Goal: Task Accomplishment & Management: Complete application form

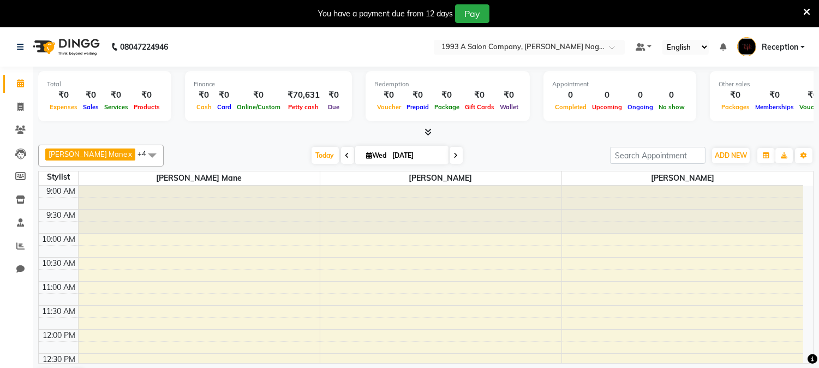
click at [809, 11] on icon at bounding box center [806, 12] width 7 height 10
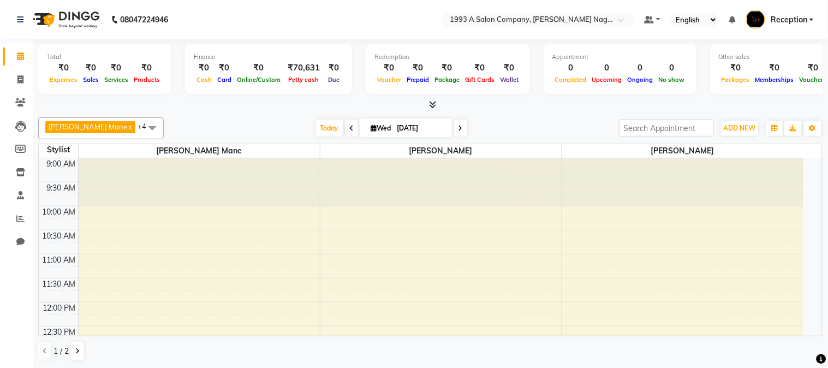
click at [435, 105] on icon at bounding box center [432, 104] width 7 height 8
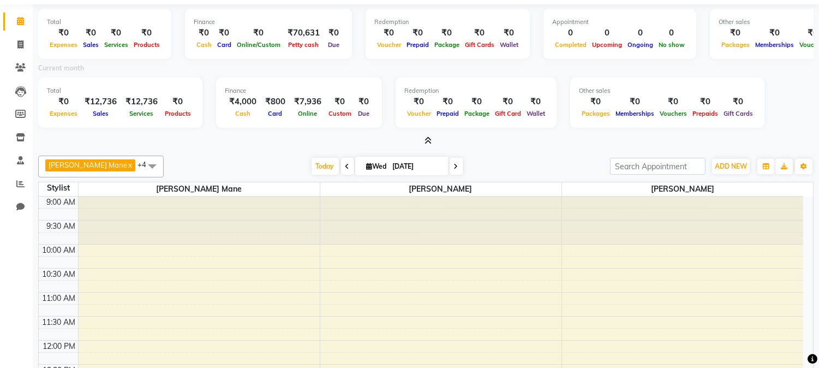
scroll to position [73, 0]
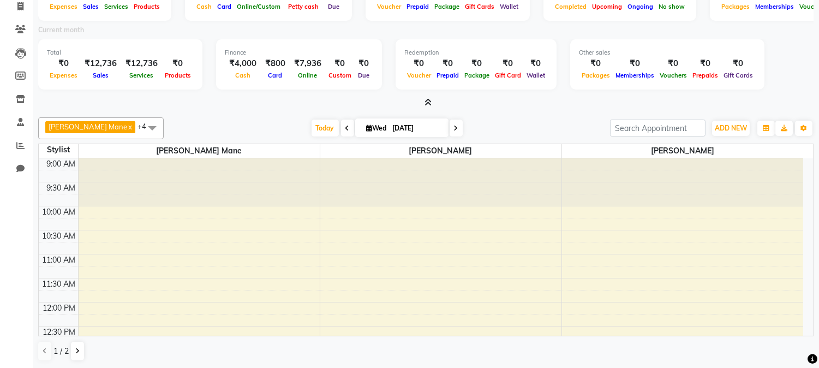
click at [428, 97] on span at bounding box center [425, 102] width 11 height 11
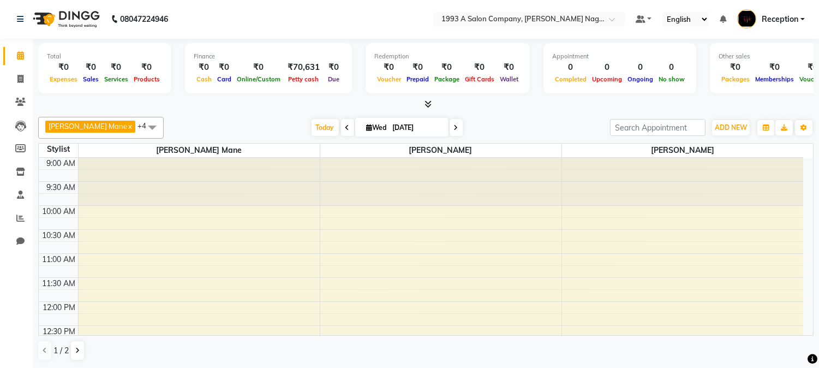
scroll to position [0, 0]
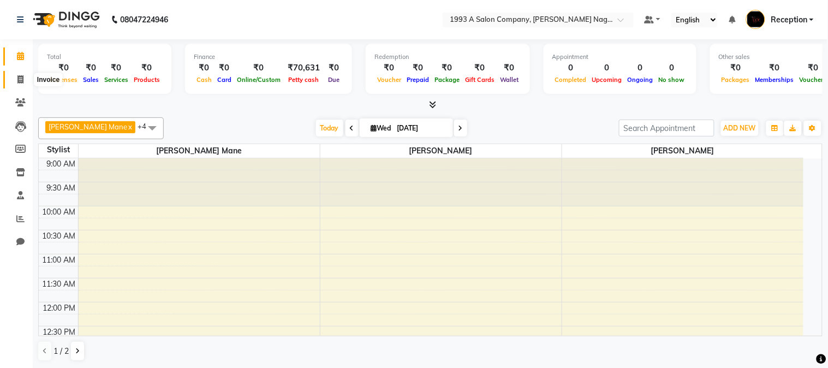
click at [14, 82] on span at bounding box center [20, 80] width 19 height 13
select select "service"
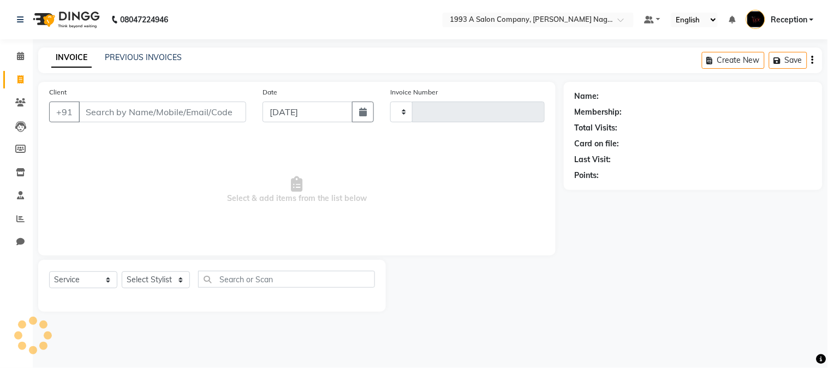
type input "1831"
select select "144"
click at [157, 282] on select "Select Stylist" at bounding box center [156, 279] width 68 height 17
select select "69852"
click at [122, 272] on select "Select Stylist [PERSON_NAME] Mane [PERSON_NAME] Reception [PERSON_NAME] [PERSON…" at bounding box center [156, 279] width 68 height 17
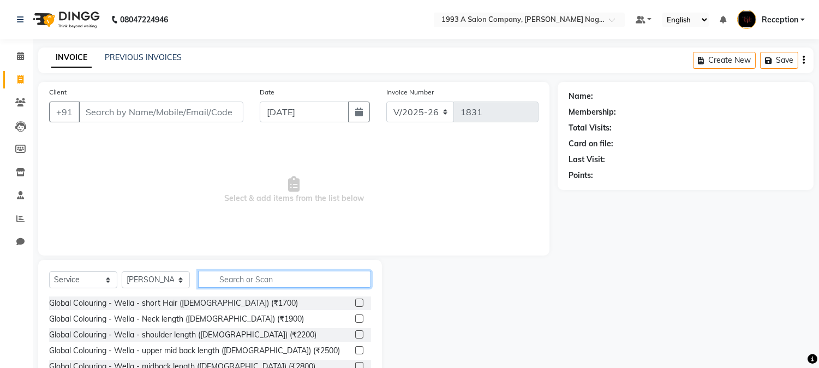
click at [247, 274] on input "text" at bounding box center [284, 279] width 173 height 17
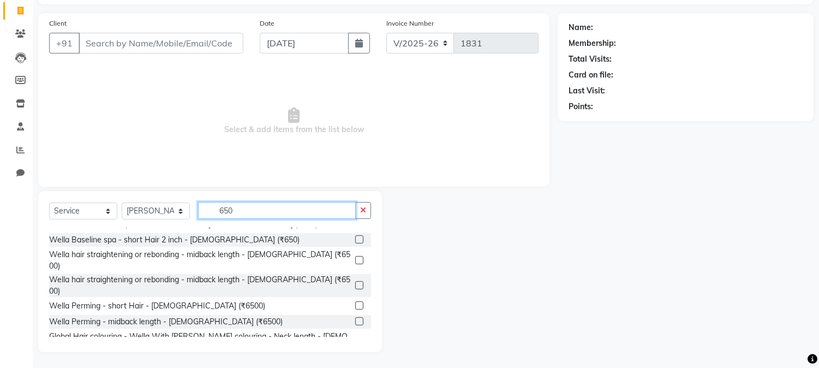
scroll to position [143, 0]
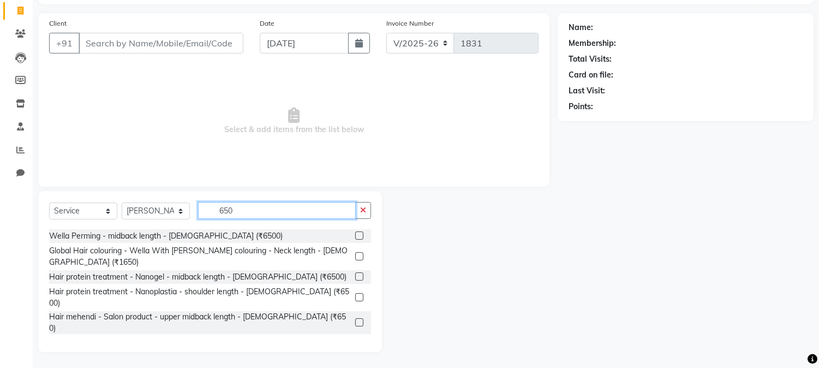
click at [246, 205] on input "650" at bounding box center [277, 210] width 158 height 17
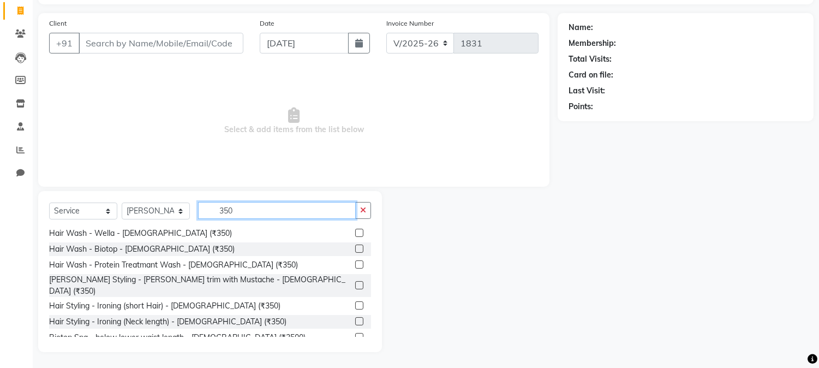
type input "350"
click at [355, 232] on label at bounding box center [359, 233] width 8 height 8
click at [355, 232] on input "checkbox" at bounding box center [358, 233] width 7 height 7
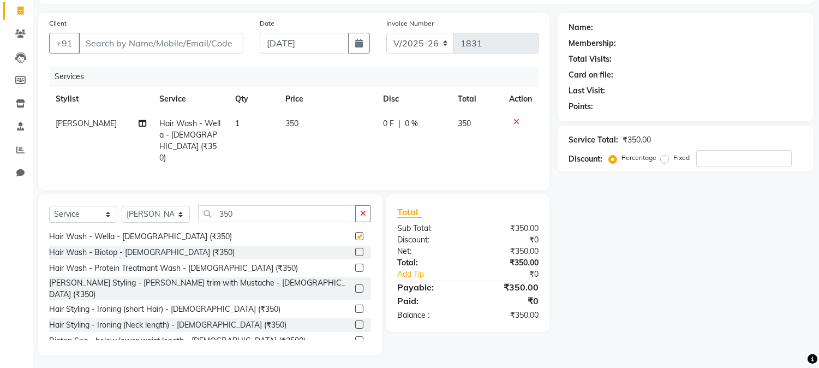
checkbox input "false"
click at [233, 209] on input "350" at bounding box center [277, 213] width 158 height 17
click at [232, 209] on input "350" at bounding box center [277, 213] width 158 height 17
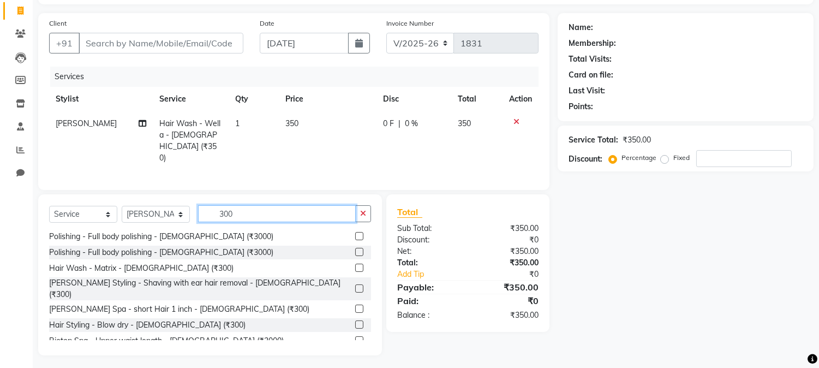
scroll to position [302, 0]
type input "300"
click at [355, 264] on label at bounding box center [359, 268] width 8 height 8
click at [355, 265] on input "checkbox" at bounding box center [358, 268] width 7 height 7
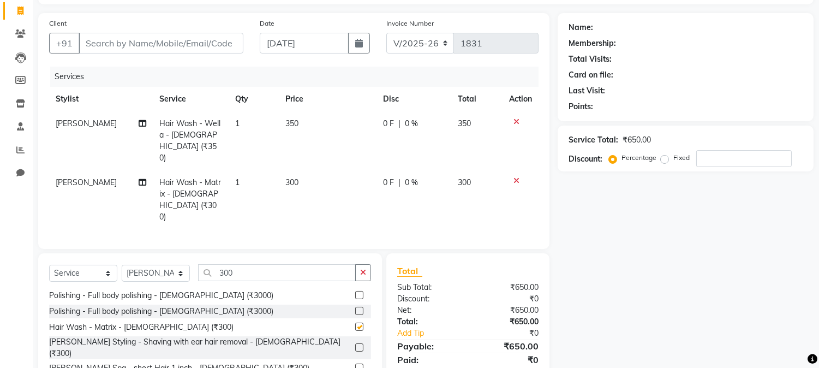
scroll to position [128, 0]
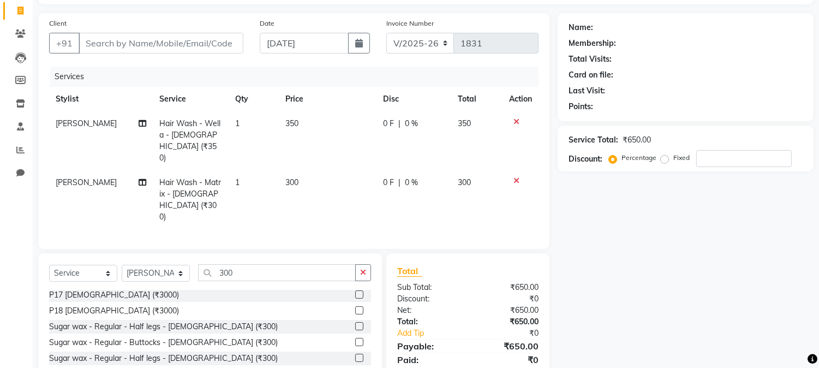
checkbox input "false"
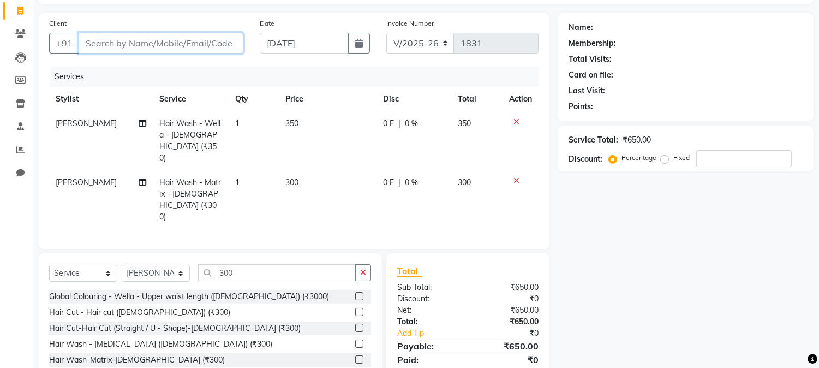
click at [219, 38] on input "Client" at bounding box center [161, 43] width 165 height 21
type input "9"
type input "0"
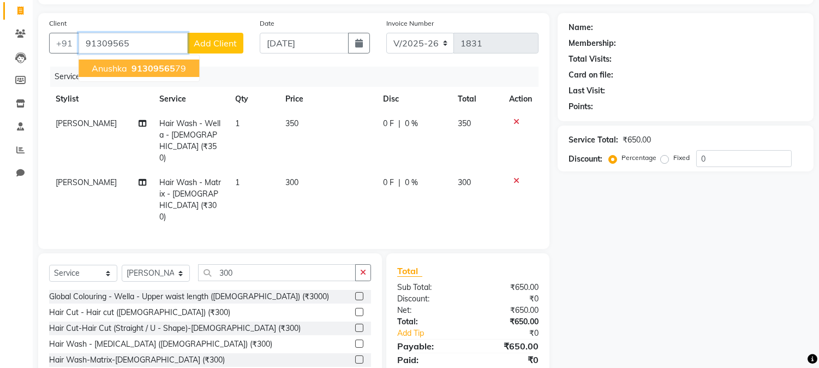
click at [168, 70] on span "91309565" at bounding box center [153, 68] width 44 height 11
type input "9130956579"
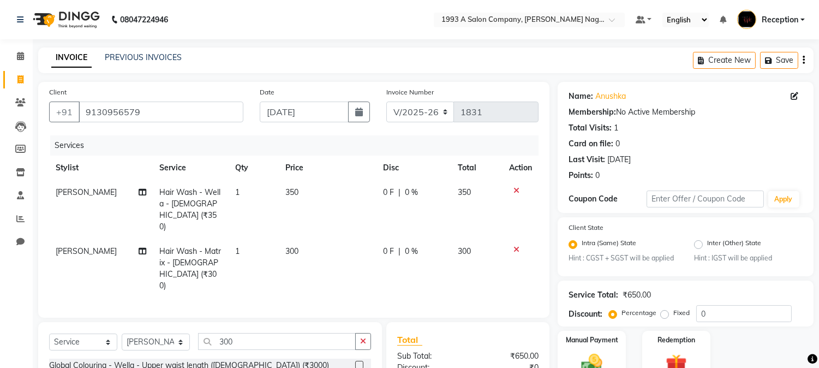
scroll to position [106, 0]
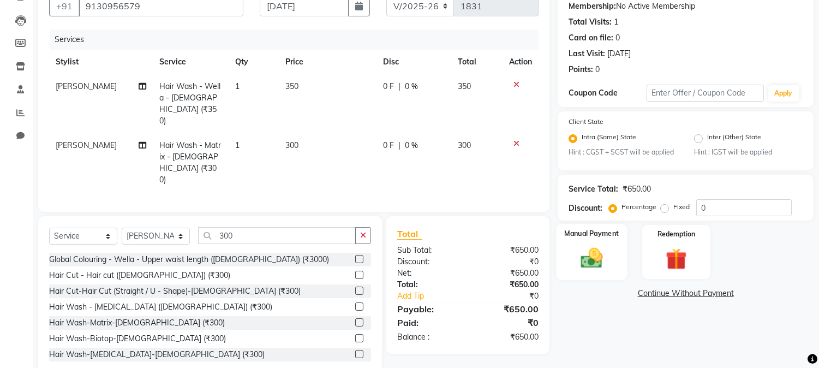
click at [585, 258] on img at bounding box center [592, 259] width 36 height 26
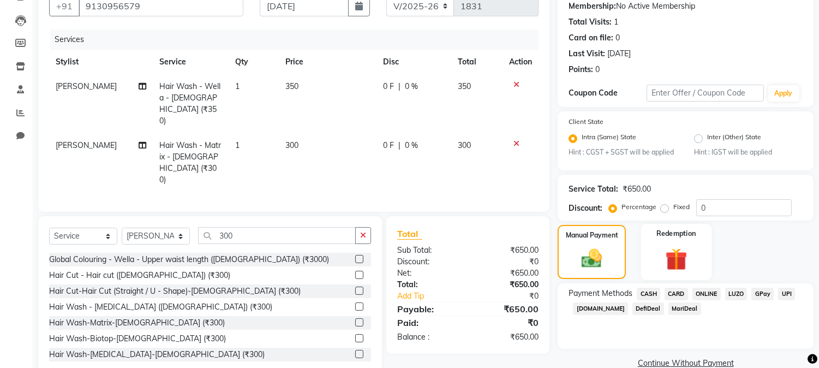
scroll to position [125, 0]
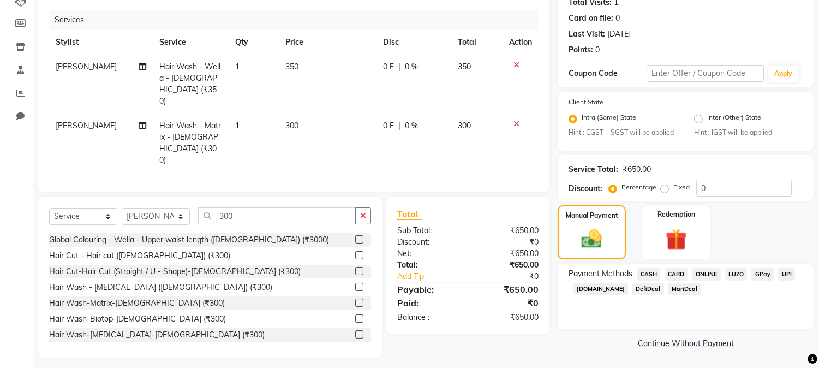
click at [708, 273] on span "ONLINE" at bounding box center [706, 274] width 28 height 13
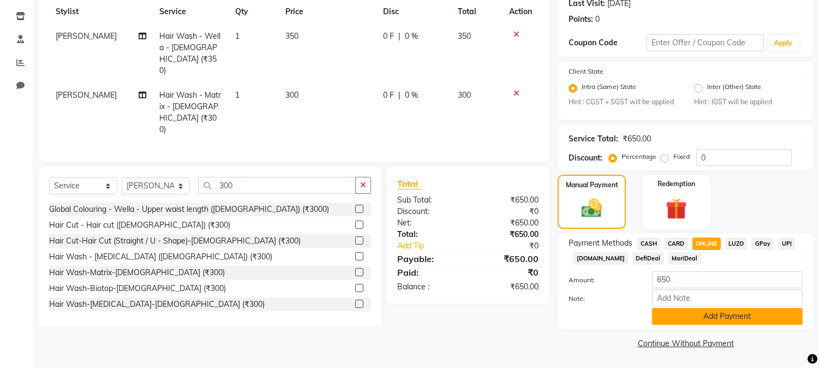
click at [699, 318] on button "Add Payment" at bounding box center [727, 316] width 151 height 17
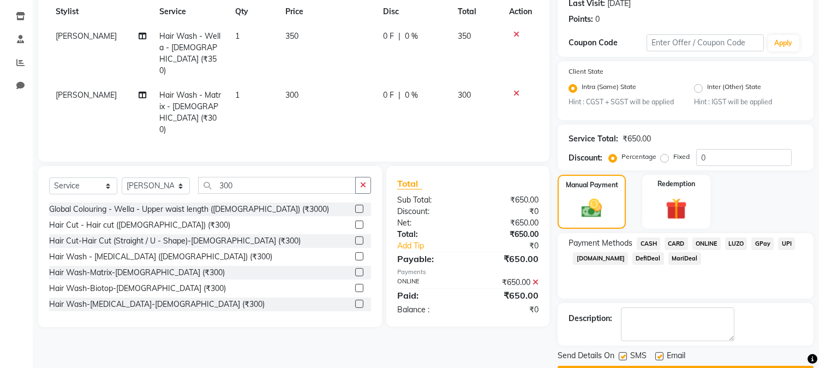
scroll to position [187, 0]
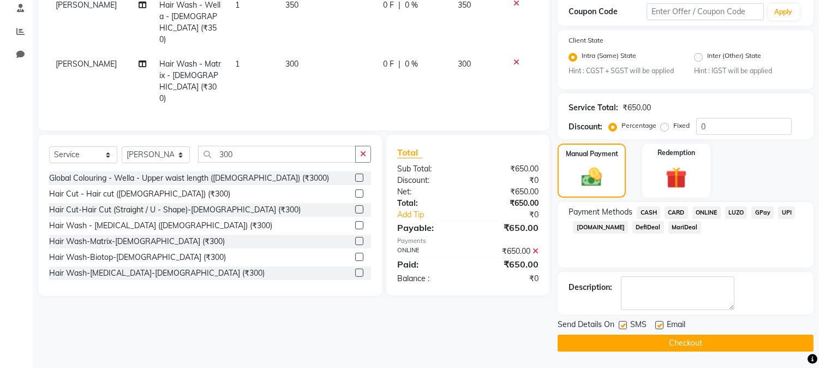
click at [693, 338] on button "Checkout" at bounding box center [686, 342] width 256 height 17
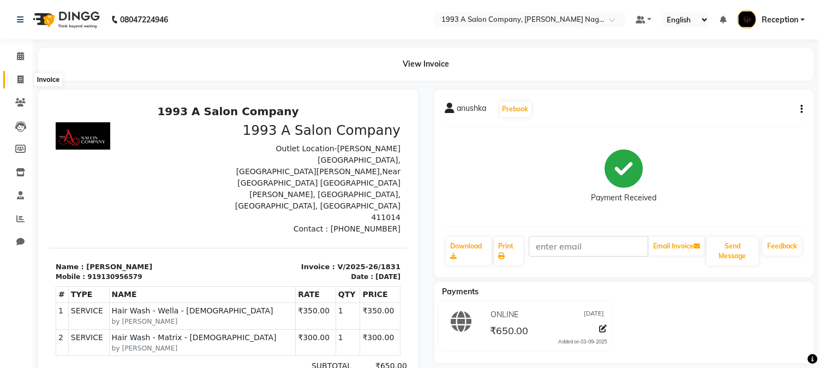
click at [22, 79] on icon at bounding box center [20, 79] width 6 height 8
select select "service"
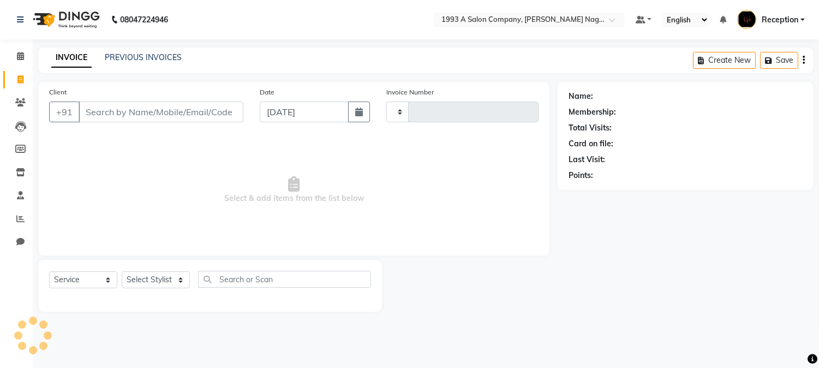
type input "1832"
select select "144"
click at [162, 108] on input "Client" at bounding box center [162, 111] width 167 height 21
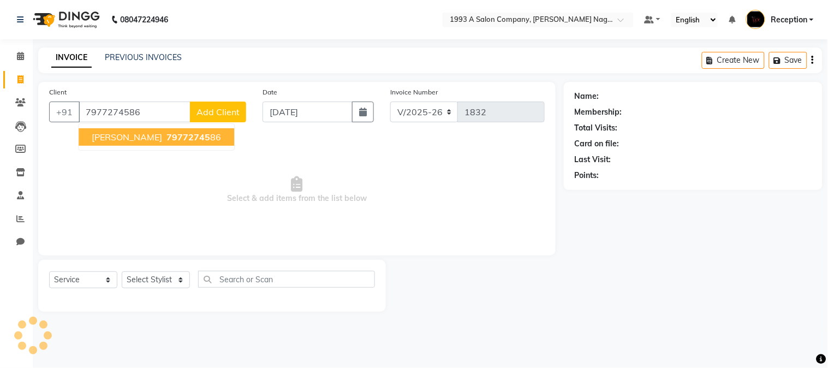
type input "7977274586"
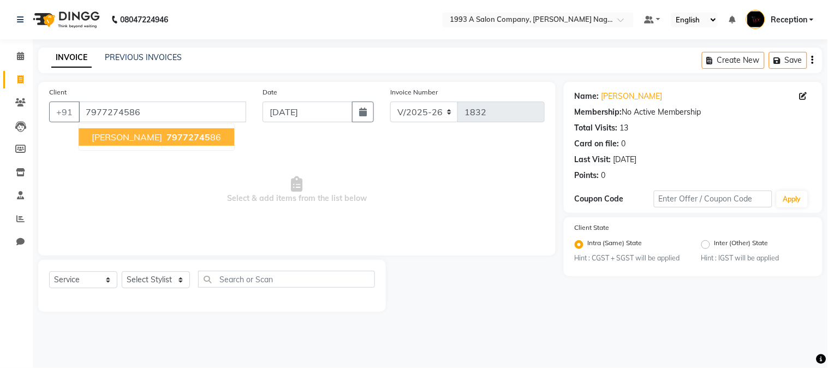
click at [104, 137] on span "[PERSON_NAME]" at bounding box center [127, 136] width 70 height 11
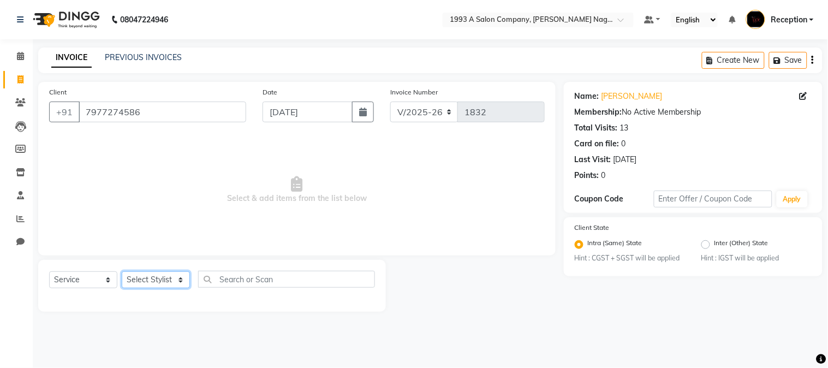
click at [170, 282] on select "Select Stylist [PERSON_NAME] Mane [PERSON_NAME] Reception [PERSON_NAME] [PERSON…" at bounding box center [156, 279] width 68 height 17
select select "4174"
click at [122, 272] on select "Select Stylist [PERSON_NAME] Mane [PERSON_NAME] Reception [PERSON_NAME] [PERSON…" at bounding box center [156, 279] width 68 height 17
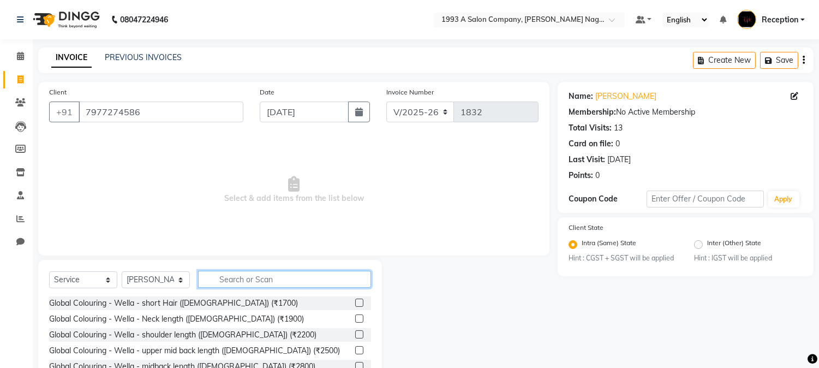
click at [216, 280] on input "text" at bounding box center [284, 279] width 173 height 17
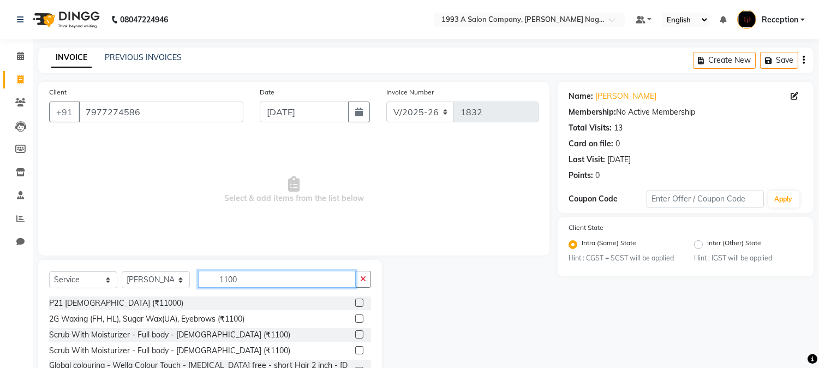
type input "1100"
click at [359, 320] on label at bounding box center [359, 318] width 8 height 8
click at [359, 320] on input "checkbox" at bounding box center [358, 318] width 7 height 7
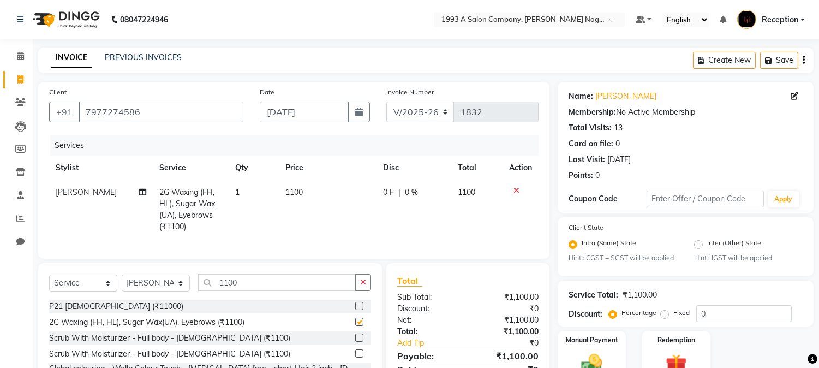
checkbox input "false"
click at [242, 291] on input "1100" at bounding box center [277, 282] width 158 height 17
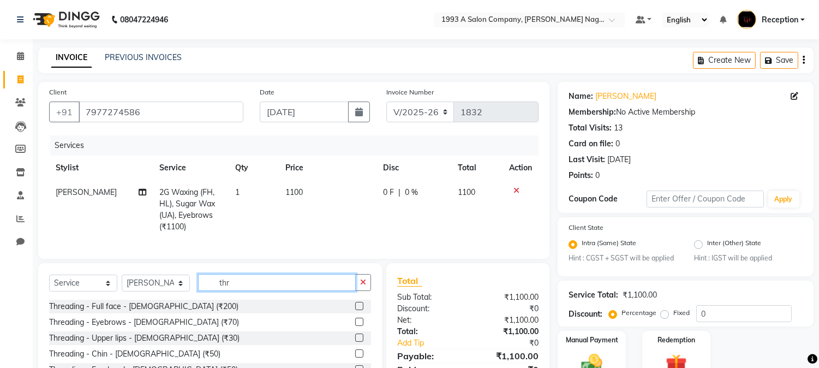
type input "thr"
click at [355, 342] on label at bounding box center [359, 337] width 8 height 8
click at [355, 342] on input "checkbox" at bounding box center [358, 337] width 7 height 7
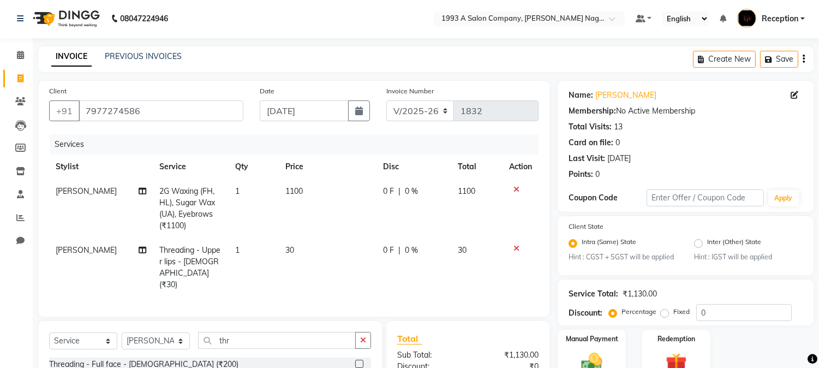
checkbox input "false"
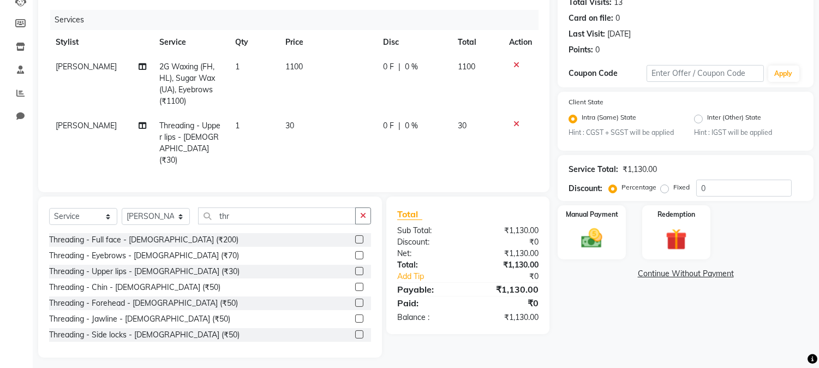
scroll to position [129, 0]
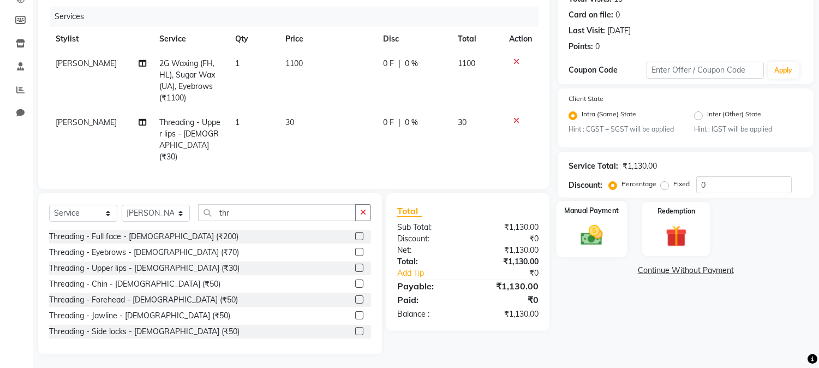
click at [566, 236] on div "Manual Payment" at bounding box center [591, 229] width 71 height 56
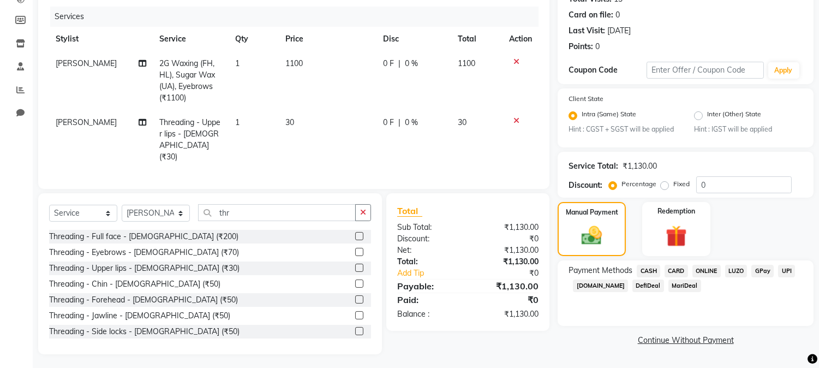
click at [716, 268] on span "ONLINE" at bounding box center [706, 271] width 28 height 13
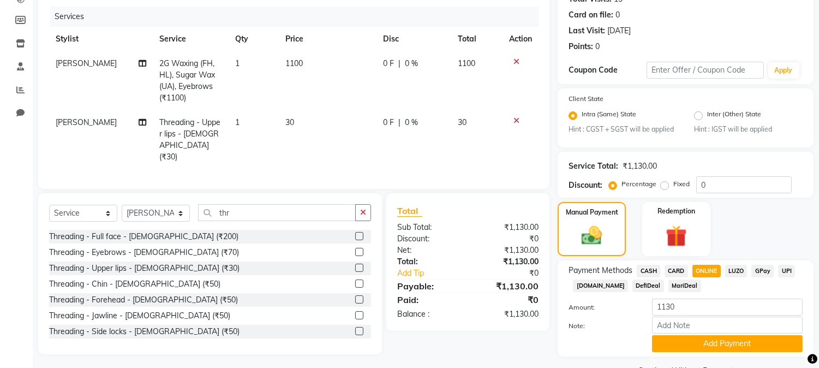
scroll to position [156, 0]
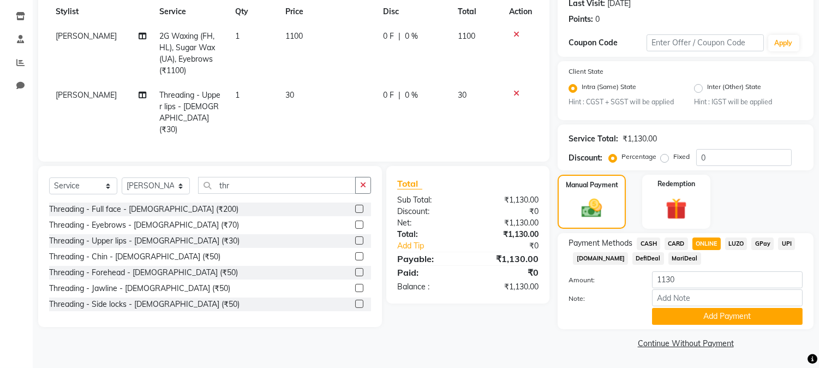
click at [674, 248] on span "CARD" at bounding box center [676, 243] width 23 height 13
click at [696, 308] on button "Add Payment" at bounding box center [727, 316] width 151 height 17
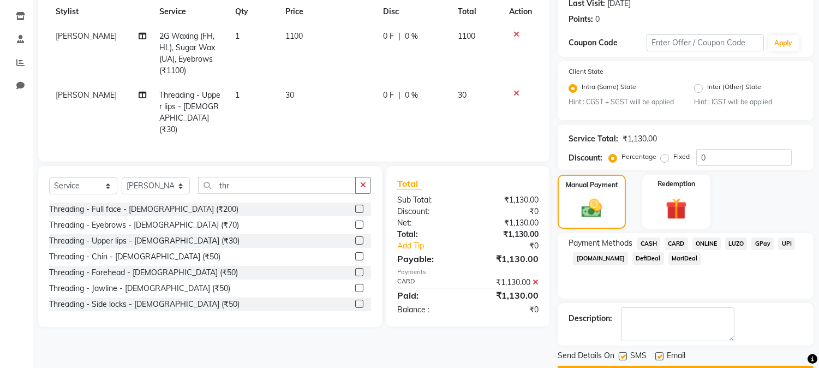
scroll to position [187, 0]
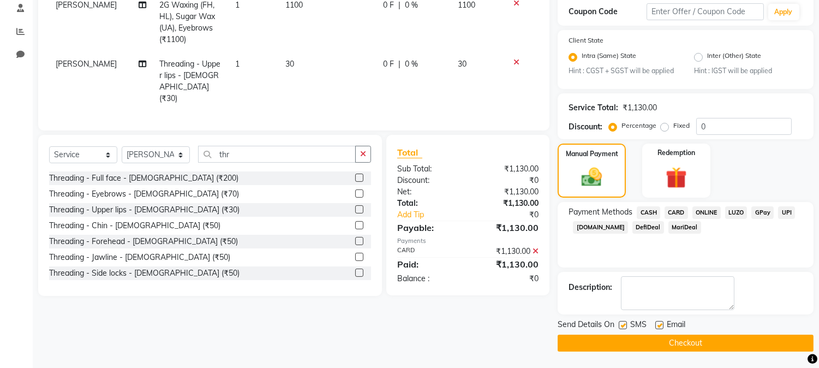
click at [692, 333] on div "Send Details On SMS Email Checkout" at bounding box center [686, 335] width 256 height 33
click at [689, 342] on button "Checkout" at bounding box center [686, 342] width 256 height 17
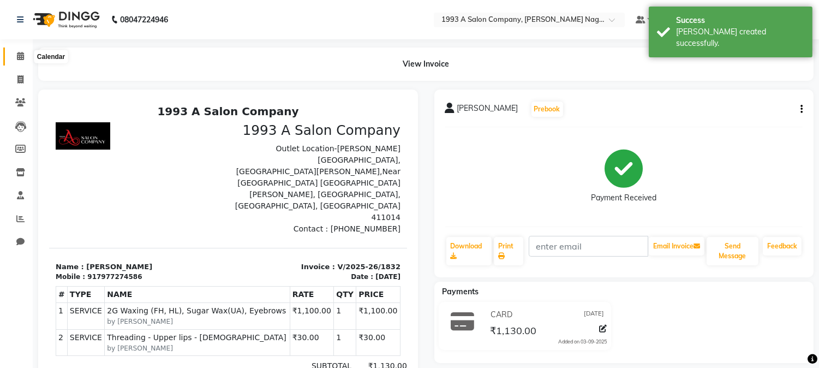
click at [20, 58] on icon at bounding box center [20, 56] width 7 height 8
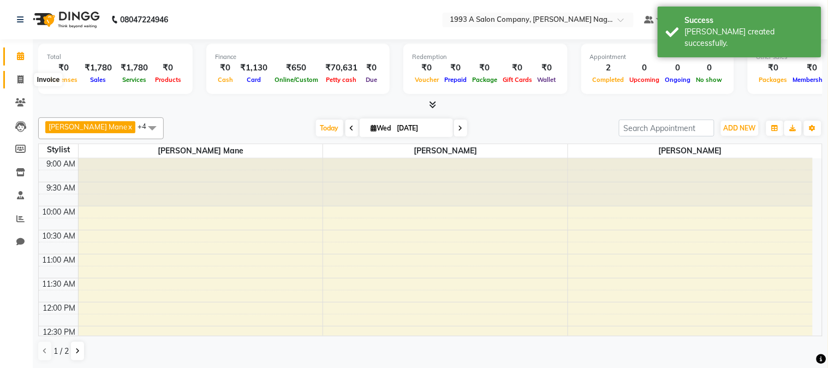
click at [14, 77] on span at bounding box center [20, 80] width 19 height 13
select select "service"
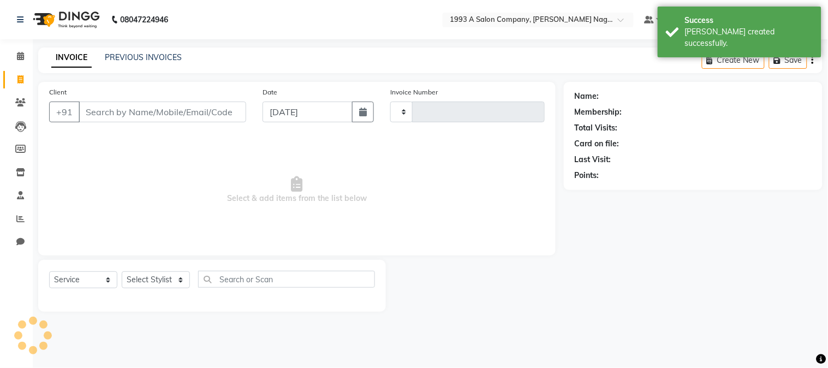
type input "1833"
select select "144"
click at [153, 282] on select "Select Stylist [PERSON_NAME] Mane [PERSON_NAME] Reception [PERSON_NAME] [PERSON…" at bounding box center [156, 279] width 68 height 17
select select "4174"
click at [122, 272] on select "Select Stylist [PERSON_NAME] Mane [PERSON_NAME] Reception [PERSON_NAME] [PERSON…" at bounding box center [156, 279] width 68 height 17
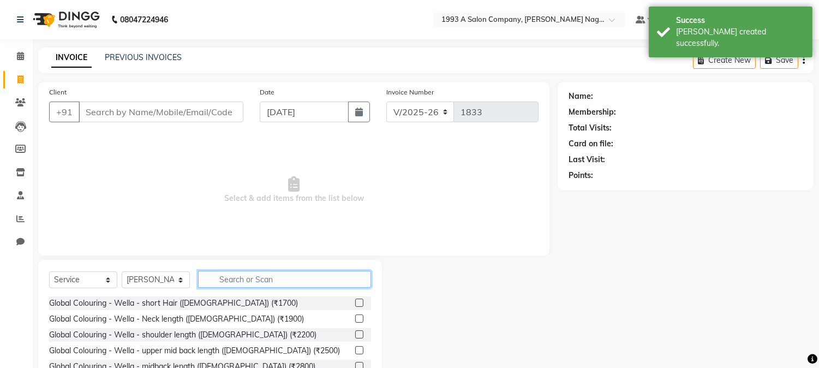
click at [247, 284] on input "text" at bounding box center [284, 279] width 173 height 17
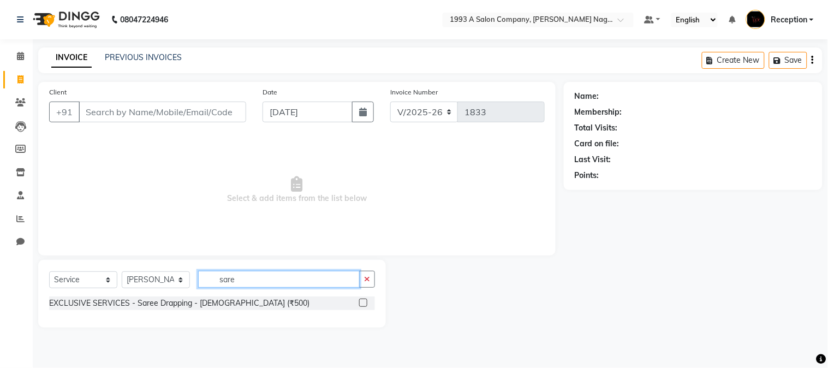
type input "sare"
click at [361, 298] on label at bounding box center [363, 302] width 8 height 8
click at [361, 300] on input "checkbox" at bounding box center [362, 303] width 7 height 7
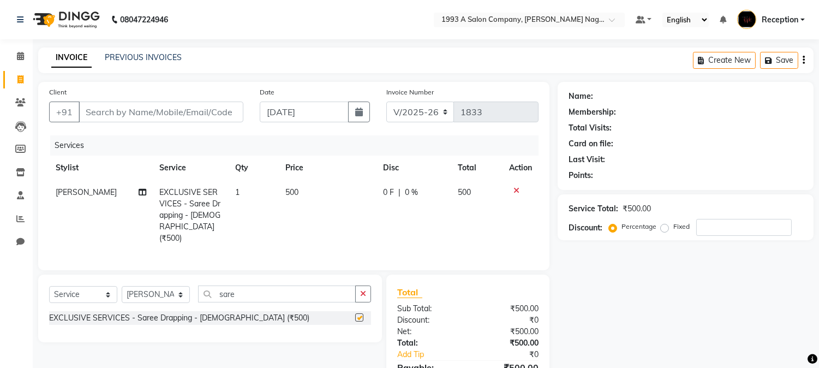
checkbox input "false"
click at [143, 115] on input "Client" at bounding box center [161, 111] width 165 height 21
type input "8"
type input "0"
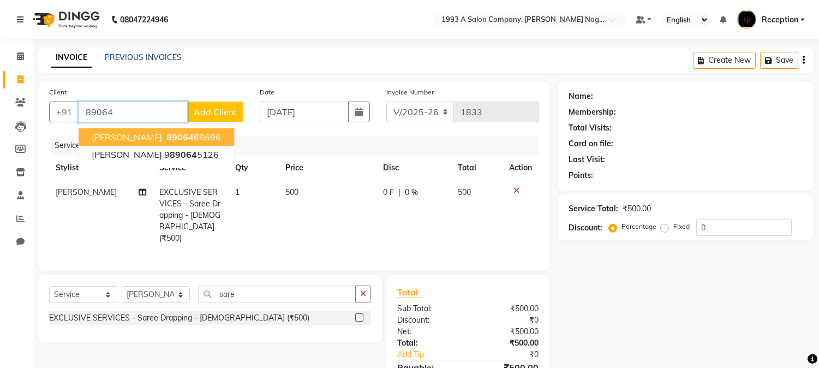
click at [164, 142] on ngb-highlight "89064 69696" at bounding box center [192, 136] width 57 height 11
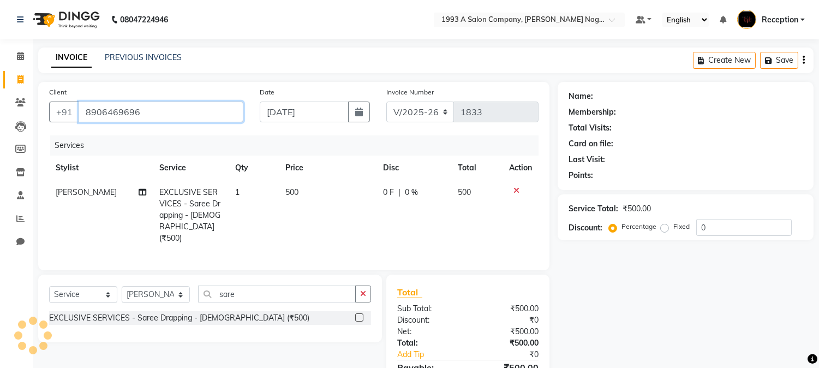
type input "8906469696"
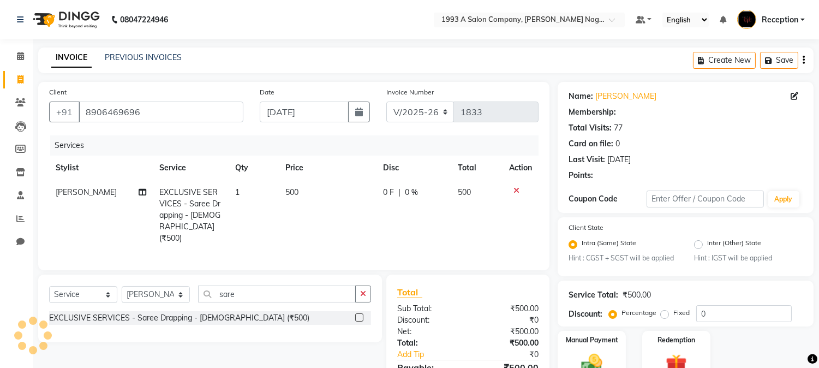
type input "15"
select select "1: Object"
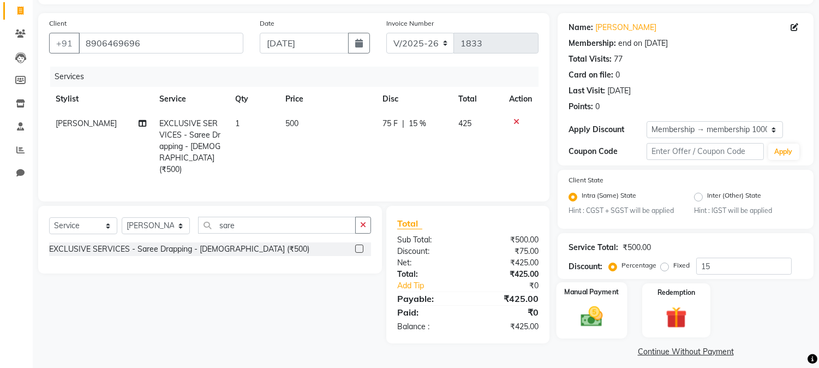
scroll to position [76, 0]
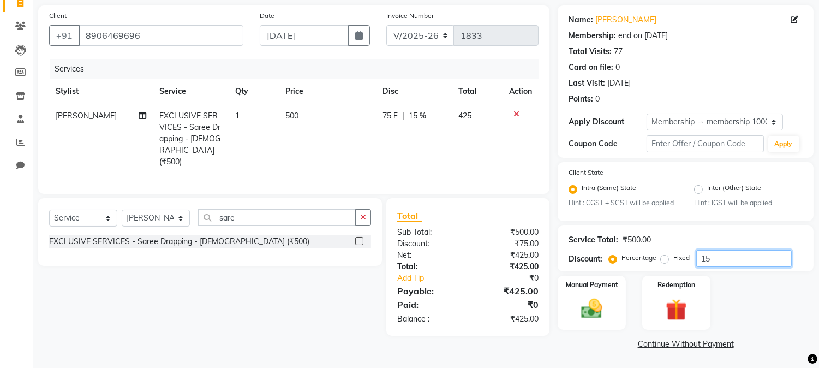
click at [715, 260] on input "15" at bounding box center [743, 258] width 95 height 17
type input "1"
click at [582, 292] on div "Manual Payment" at bounding box center [591, 302] width 71 height 56
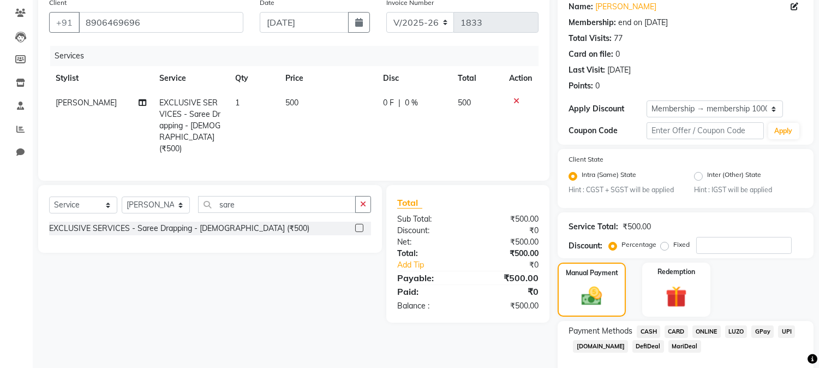
scroll to position [146, 0]
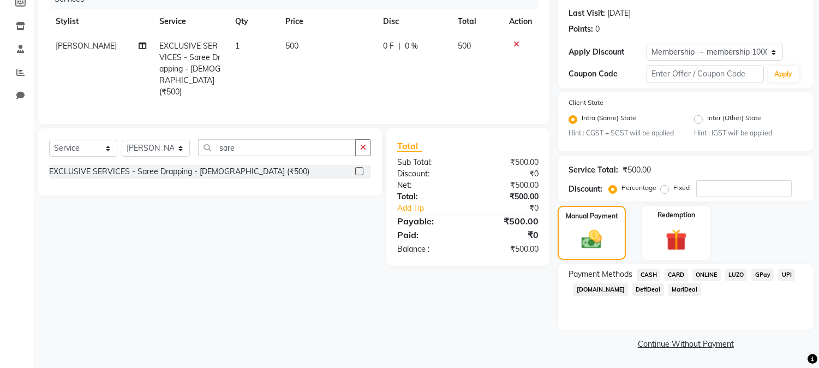
click at [642, 277] on span "CASH" at bounding box center [648, 274] width 23 height 13
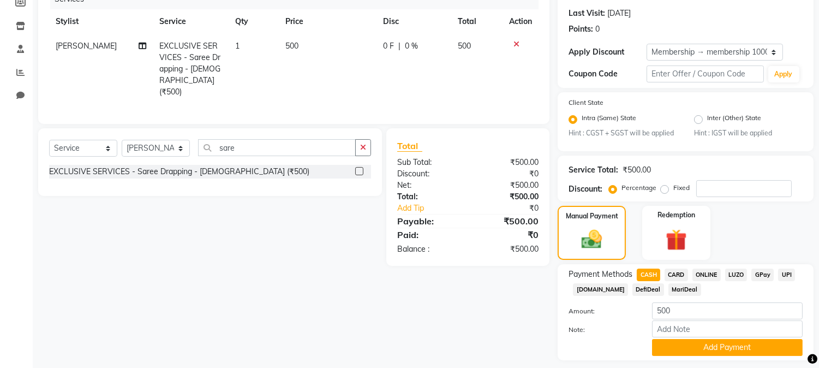
scroll to position [177, 0]
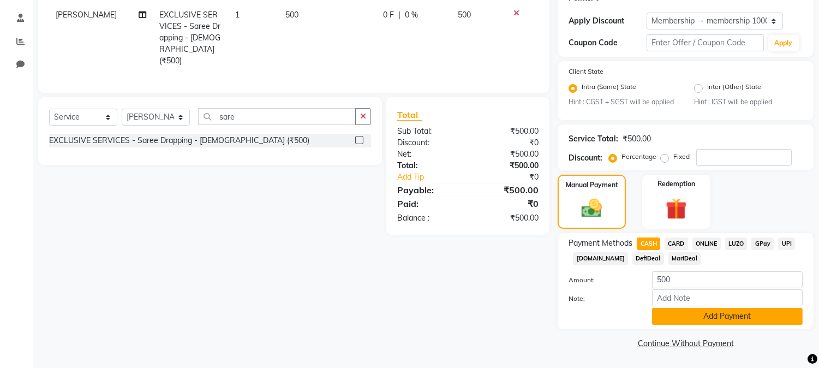
click at [709, 315] on button "Add Payment" at bounding box center [727, 316] width 151 height 17
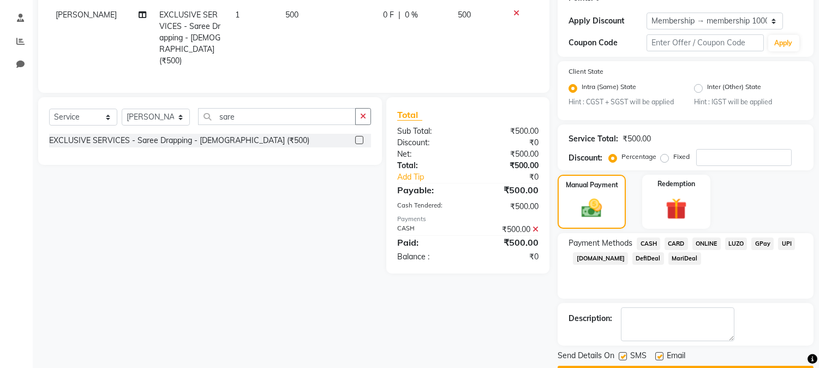
scroll to position [208, 0]
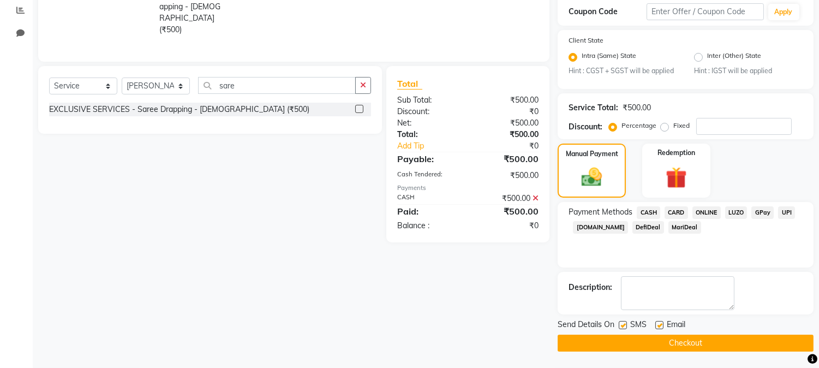
click at [703, 342] on button "Checkout" at bounding box center [686, 342] width 256 height 17
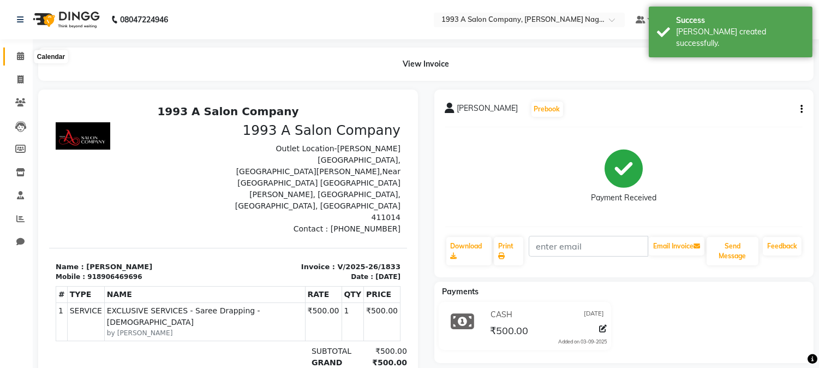
click at [14, 58] on span at bounding box center [20, 56] width 19 height 13
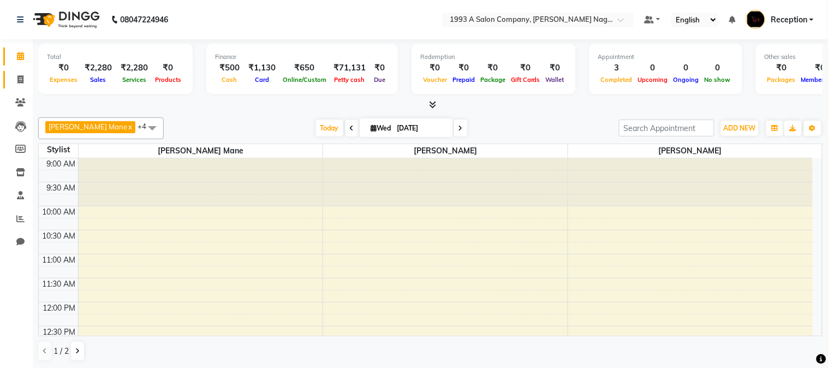
click at [9, 73] on link "Invoice" at bounding box center [16, 80] width 26 height 18
select select "144"
select select "service"
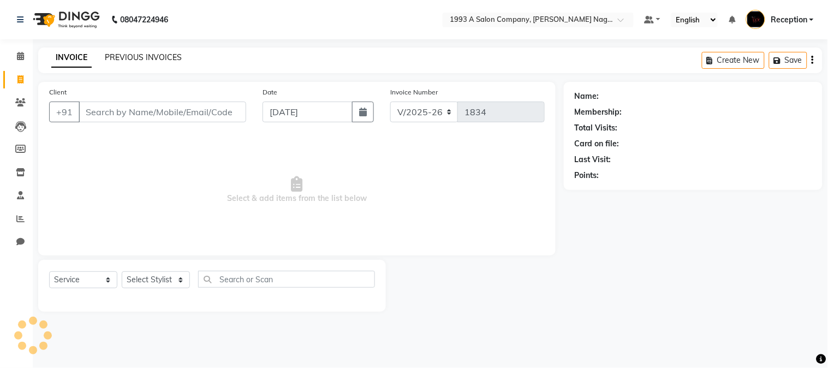
click at [171, 55] on link "PREVIOUS INVOICES" at bounding box center [143, 57] width 77 height 10
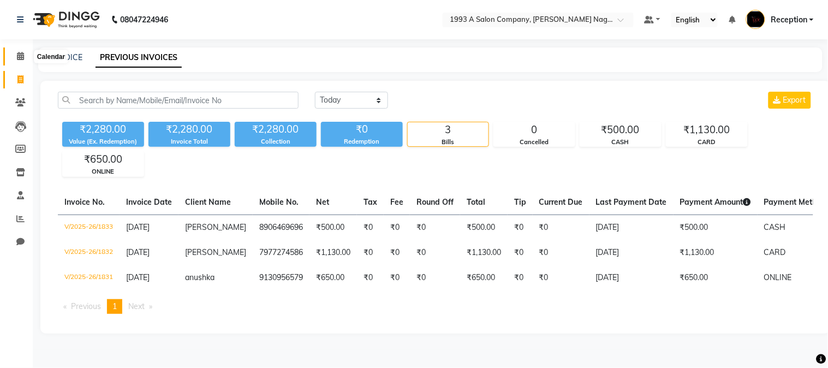
click at [21, 58] on icon at bounding box center [20, 56] width 7 height 8
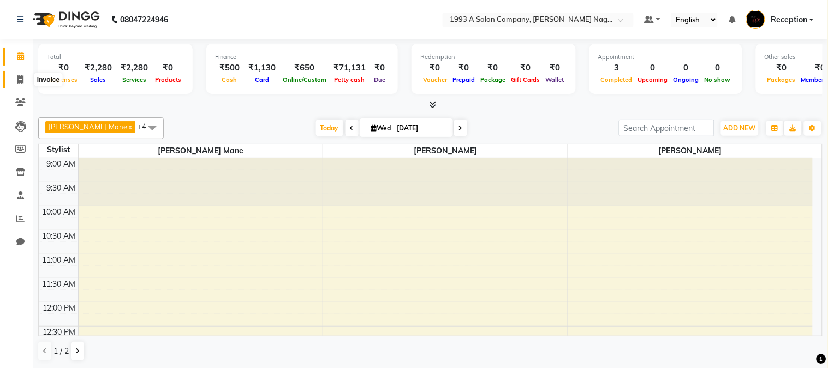
click at [17, 77] on icon at bounding box center [20, 79] width 6 height 8
select select "144"
select select "service"
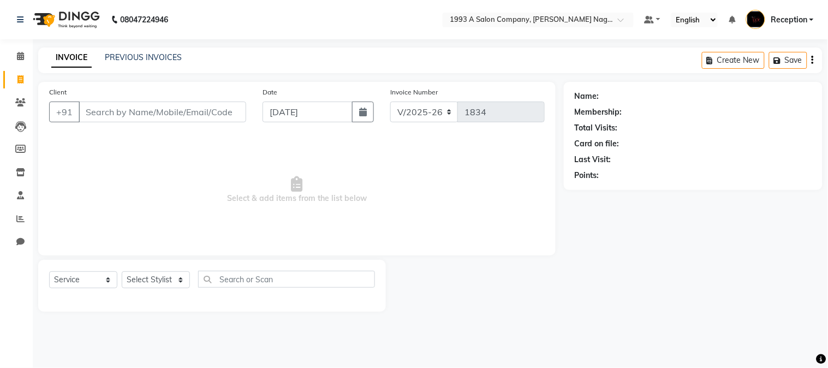
click at [149, 110] on input "Client" at bounding box center [162, 111] width 167 height 21
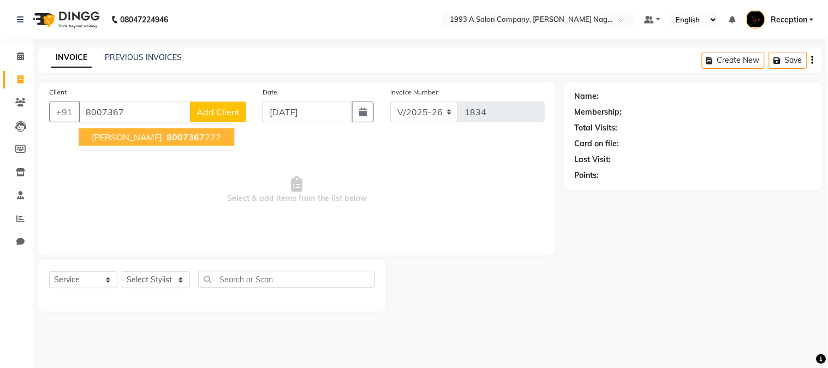
click at [166, 138] on span "8007367" at bounding box center [185, 136] width 38 height 11
type input "8007367222"
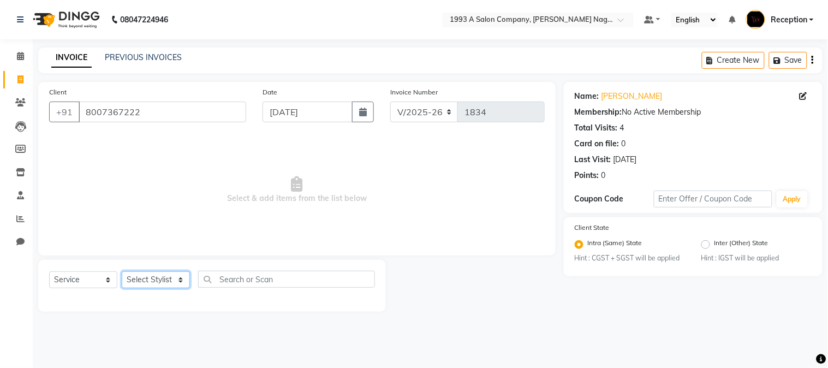
click at [180, 284] on select "Select Stylist [PERSON_NAME] Mane [PERSON_NAME] Reception [PERSON_NAME] [PERSON…" at bounding box center [156, 279] width 68 height 17
select select "14213"
click at [122, 272] on select "Select Stylist [PERSON_NAME] Mane [PERSON_NAME] Reception [PERSON_NAME] [PERSON…" at bounding box center [156, 279] width 68 height 17
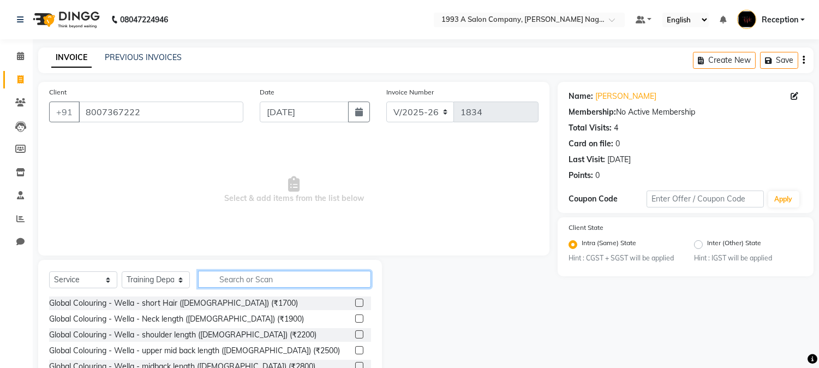
click at [229, 274] on input "text" at bounding box center [284, 279] width 173 height 17
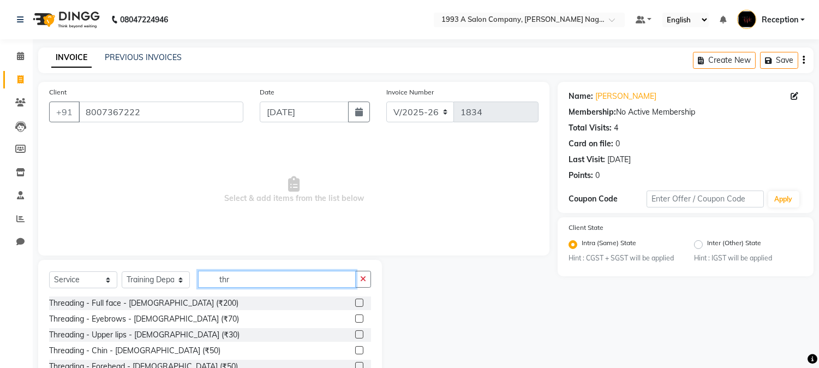
type input "thr"
click at [355, 318] on label at bounding box center [359, 318] width 8 height 8
click at [355, 318] on input "checkbox" at bounding box center [358, 318] width 7 height 7
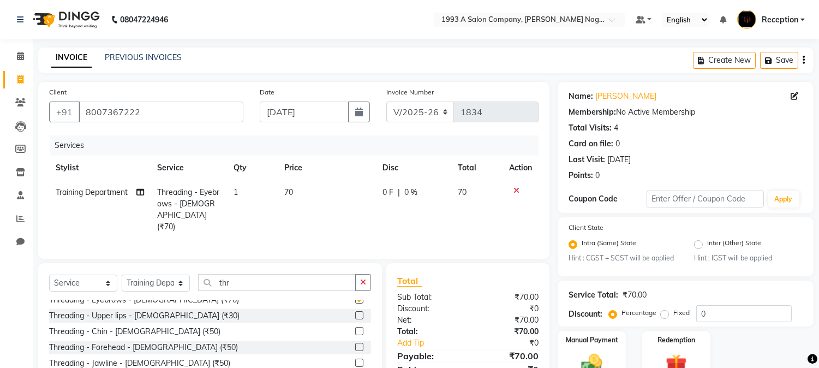
checkbox input "false"
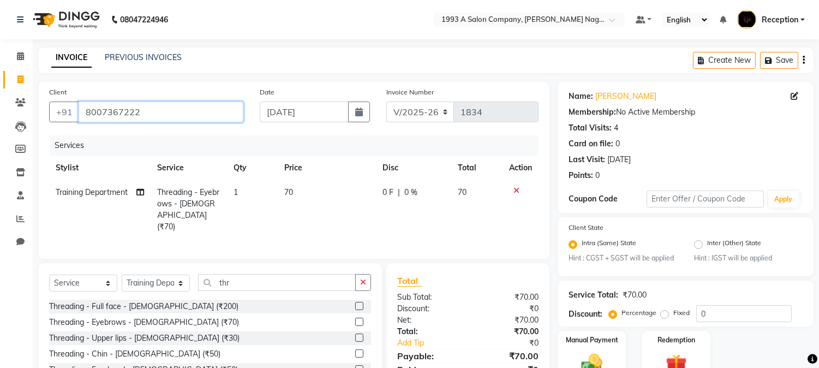
click at [105, 105] on input "8007367222" at bounding box center [161, 111] width 165 height 21
click at [17, 53] on icon at bounding box center [20, 56] width 7 height 8
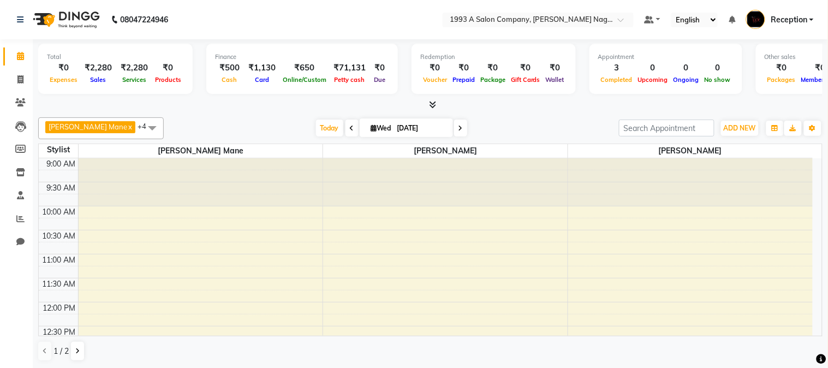
click at [801, 14] on span "Reception" at bounding box center [788, 19] width 37 height 11
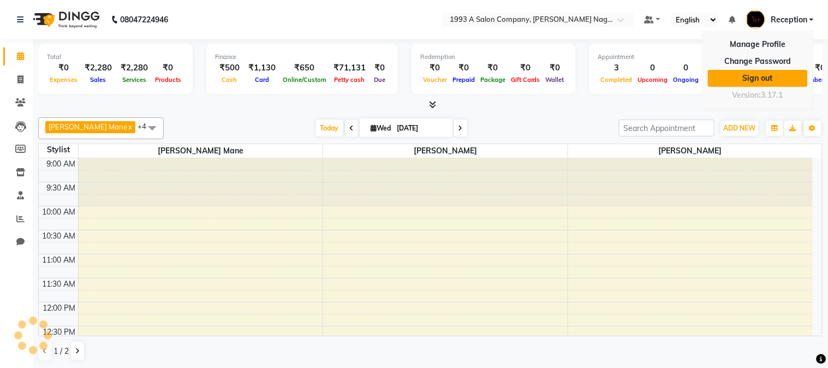
click at [768, 75] on link "Sign out" at bounding box center [758, 78] width 100 height 17
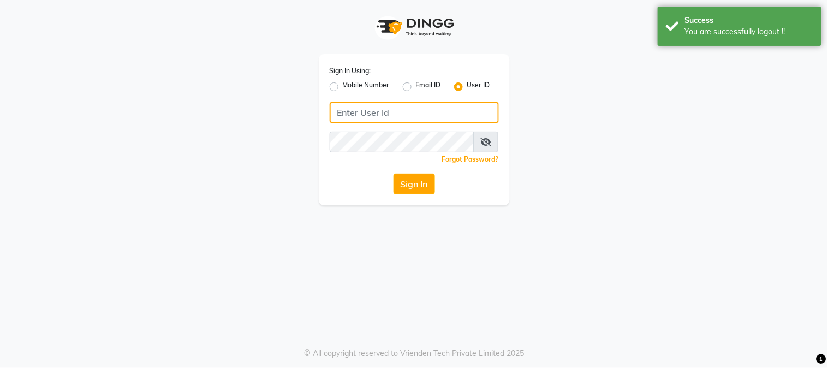
type input "8530660333"
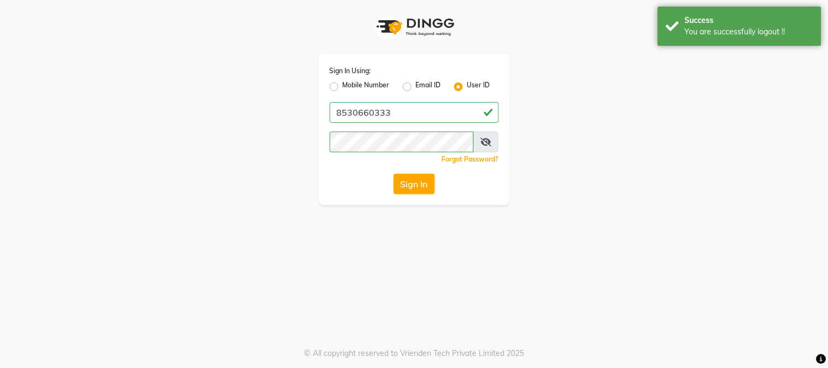
click at [369, 87] on label "Mobile Number" at bounding box center [366, 86] width 47 height 13
click at [350, 87] on input "Mobile Number" at bounding box center [346, 83] width 7 height 7
radio input "true"
radio input "false"
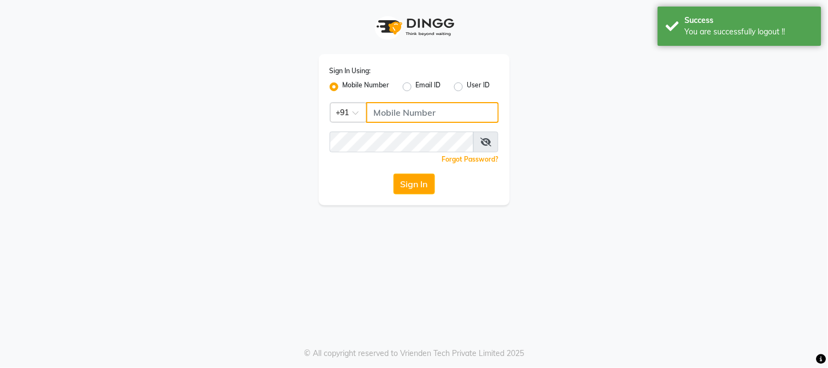
click at [376, 107] on input "Username" at bounding box center [432, 112] width 133 height 21
type input "8799913712"
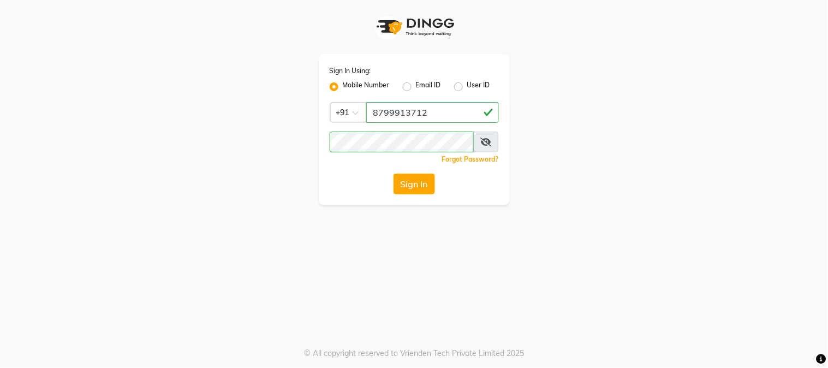
click at [364, 187] on div "Sign In" at bounding box center [414, 183] width 169 height 21
click at [393, 181] on button "Sign In" at bounding box center [413, 183] width 41 height 21
